Goal: Task Accomplishment & Management: Complete application form

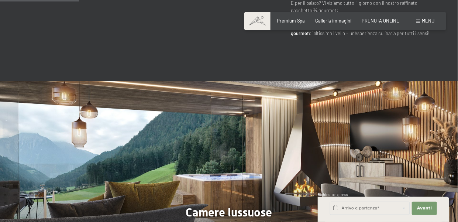
scroll to position [591, 0]
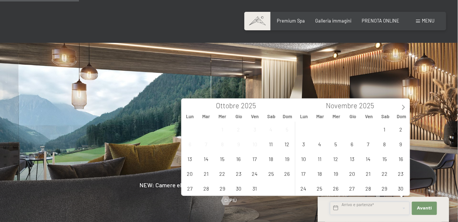
click at [361, 210] on input "text" at bounding box center [370, 208] width 80 height 13
click at [404, 107] on icon at bounding box center [403, 106] width 5 height 5
type input "2026"
click at [351, 130] on span "1" at bounding box center [352, 129] width 14 height 14
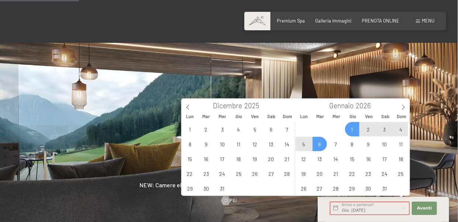
click at [319, 147] on span "6" at bounding box center [320, 144] width 14 height 14
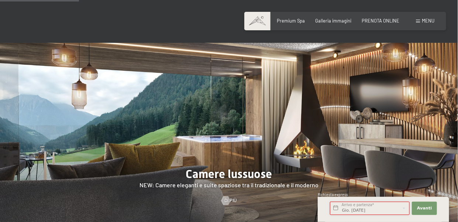
type input "Gio. 01/01/2026 - Mar. 06/01/2026"
click at [427, 207] on span "Avanti" at bounding box center [424, 208] width 15 height 6
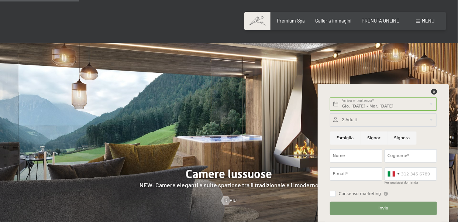
click at [395, 134] on input "Signora" at bounding box center [402, 137] width 29 height 13
radio input "true"
click at [357, 155] on input "Nome" at bounding box center [356, 155] width 52 height 13
type input "mariateresa"
click at [437, 141] on div "Famiglia Signor Signora" at bounding box center [384, 138] width 110 height 18
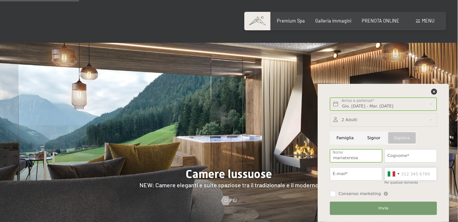
click at [417, 173] on input "Per qualsiasi domanda" at bounding box center [411, 173] width 52 height 13
type input "3283549764"
type input "FAVULLO"
type input "favulloimp@libero.it"
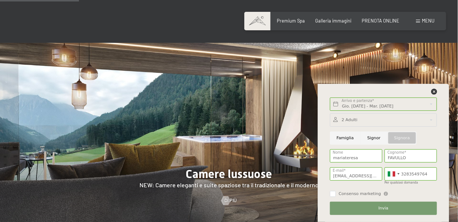
click at [350, 195] on span "Consenso marketing" at bounding box center [360, 194] width 42 height 6
click at [336, 195] on input "Consenso marketing" at bounding box center [333, 194] width 6 height 6
click at [333, 194] on input "Consenso marketing" at bounding box center [333, 194] width 6 height 6
checkbox input "true"
click at [357, 206] on button "Invia" at bounding box center [383, 208] width 107 height 13
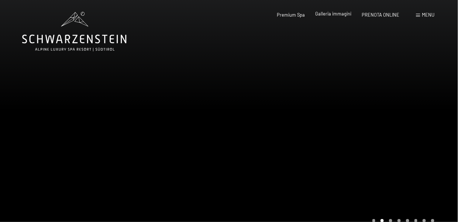
click at [332, 16] on span "Galleria immagini" at bounding box center [334, 14] width 36 height 6
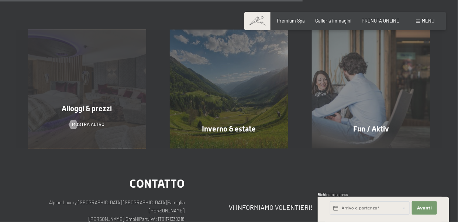
scroll to position [480, 0]
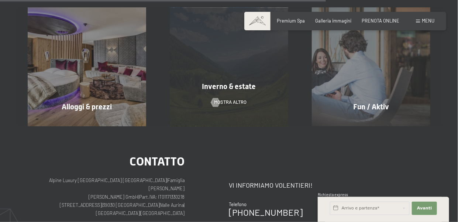
click at [261, 103] on div "Inverno & estate mostra altro" at bounding box center [229, 67] width 142 height 118
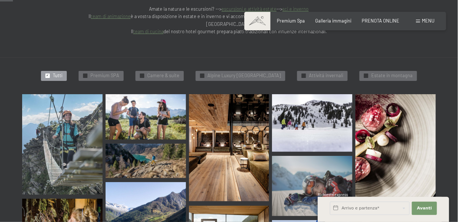
click at [86, 95] on img at bounding box center [62, 144] width 80 height 100
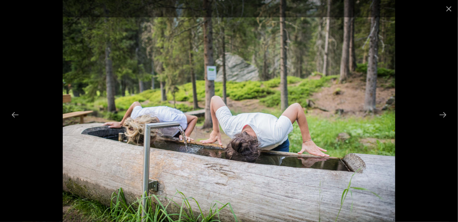
scroll to position [701, 0]
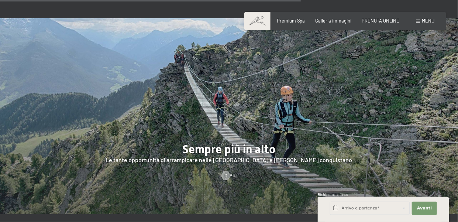
scroll to position [1366, 0]
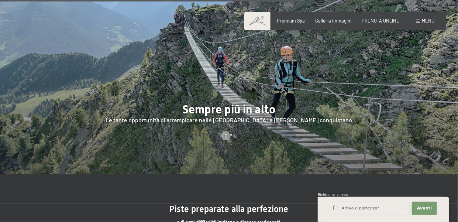
click at [422, 20] on span "Menu" at bounding box center [428, 21] width 13 height 6
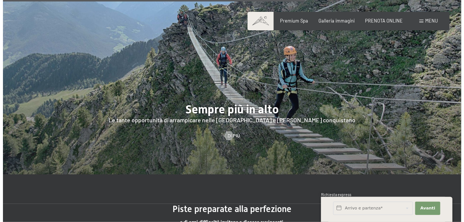
scroll to position [1372, 0]
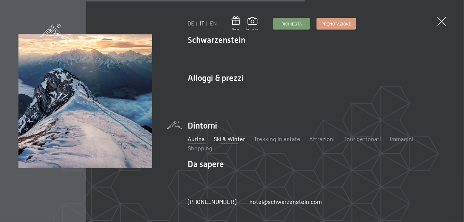
click at [225, 138] on link "Ski & Winter" at bounding box center [229, 138] width 32 height 7
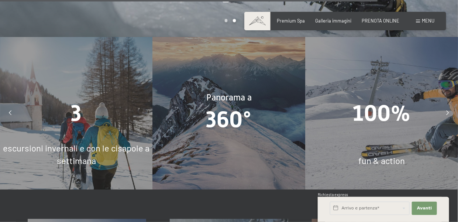
scroll to position [1772, 0]
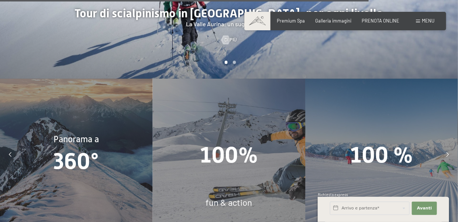
click at [420, 20] on span at bounding box center [418, 21] width 4 height 3
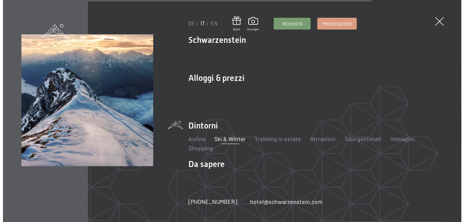
scroll to position [1778, 0]
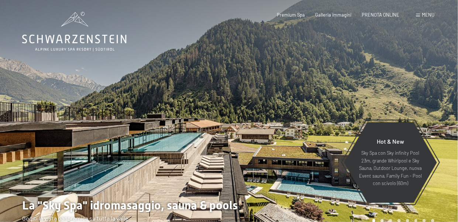
click at [421, 16] on div "Menu" at bounding box center [425, 15] width 18 height 7
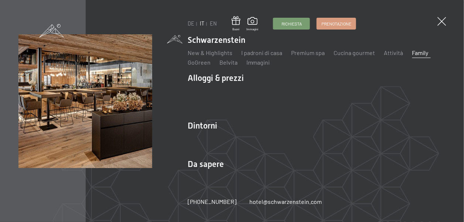
click at [416, 52] on link "Family" at bounding box center [420, 52] width 16 height 7
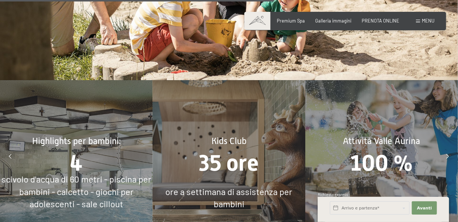
scroll to position [2695, 0]
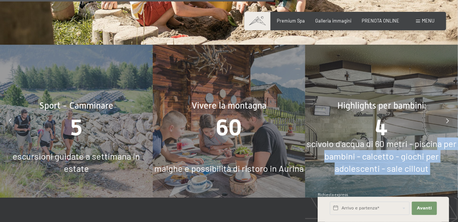
drag, startPoint x: 74, startPoint y: 162, endPoint x: 432, endPoint y: 134, distance: 359.2
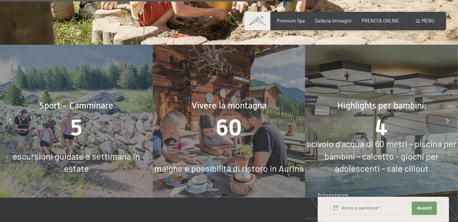
drag, startPoint x: 432, startPoint y: 134, endPoint x: 390, endPoint y: 137, distance: 42.2
click at [390, 138] on span "scivolo d'acqua di 60 metri - piscina per bambini - calcetto - giochi per adole…" at bounding box center [382, 155] width 150 height 35
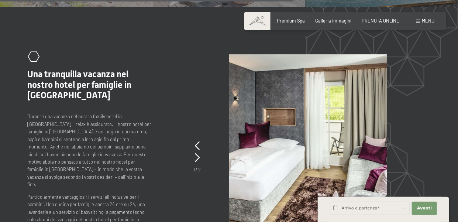
scroll to position [2916, 0]
